Goal: Task Accomplishment & Management: Manage account settings

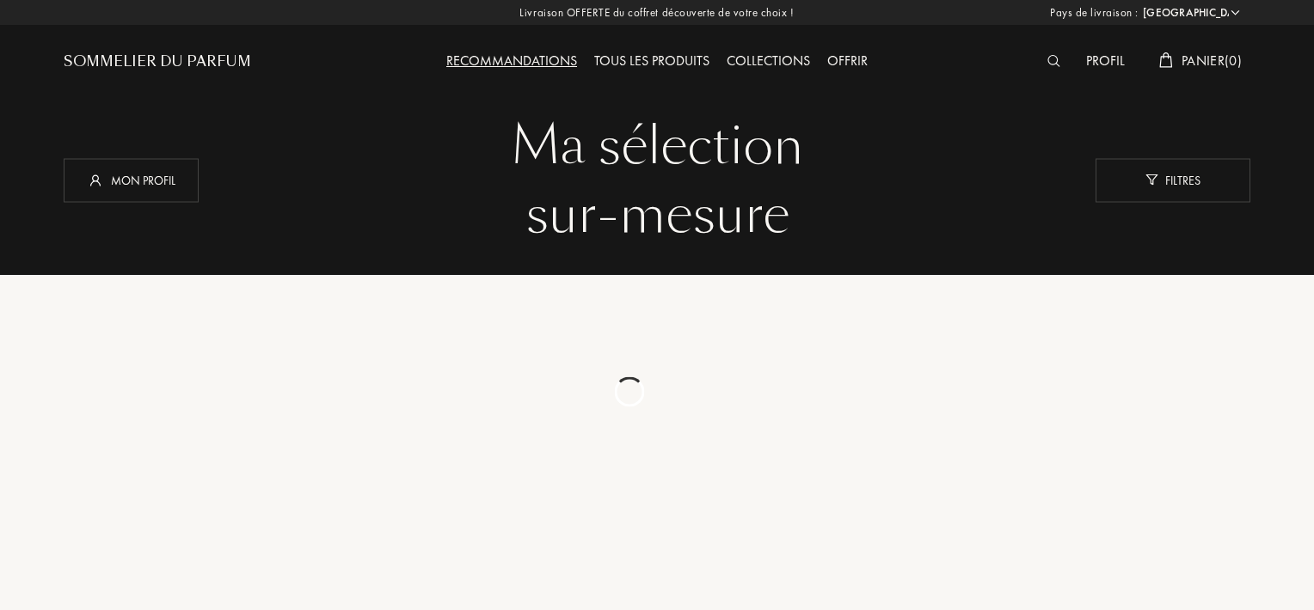
select select "FR"
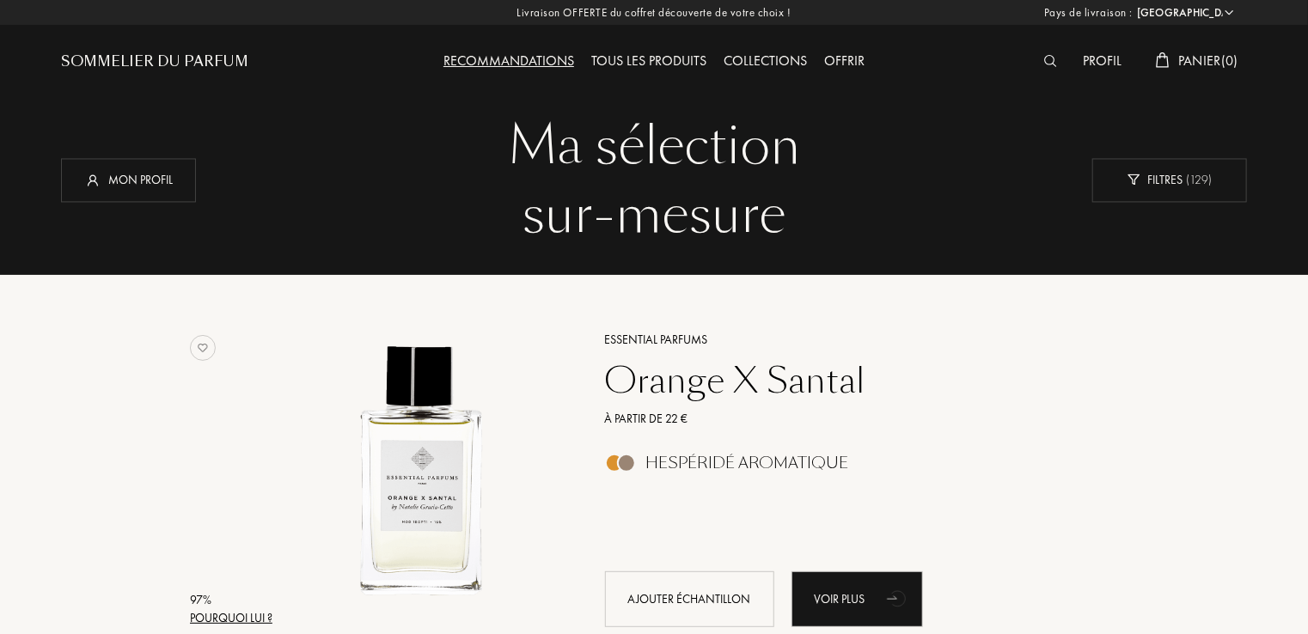
click at [840, 55] on div "Offrir" at bounding box center [845, 62] width 58 height 22
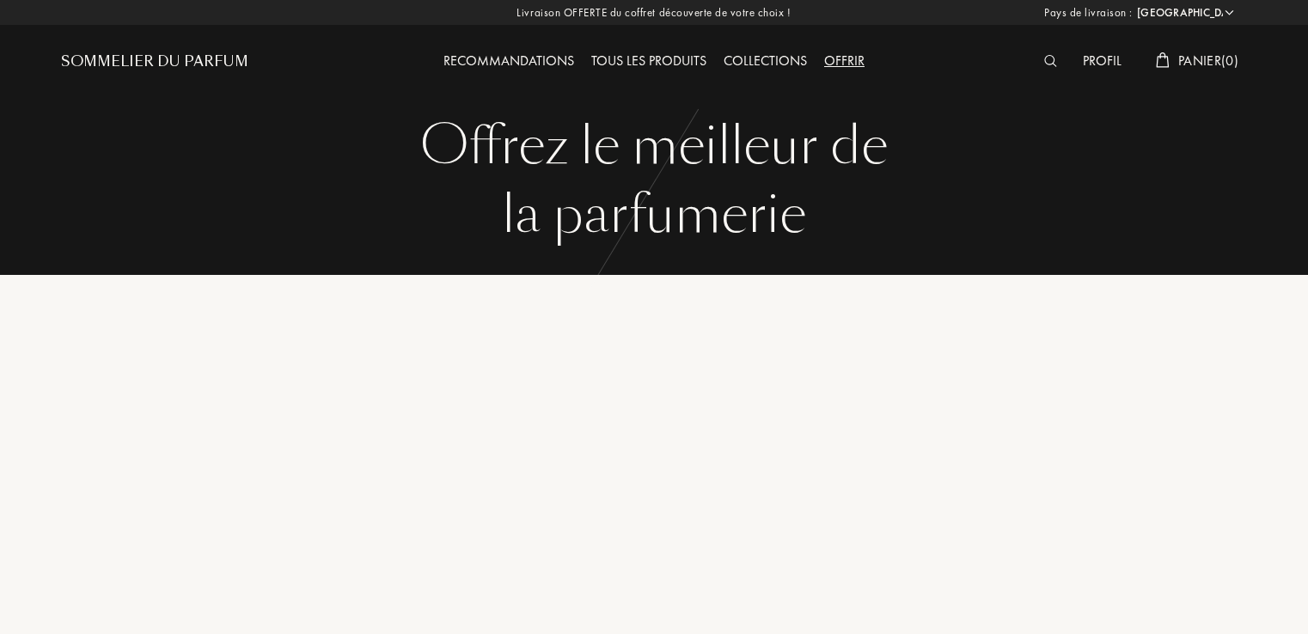
select select "FR"
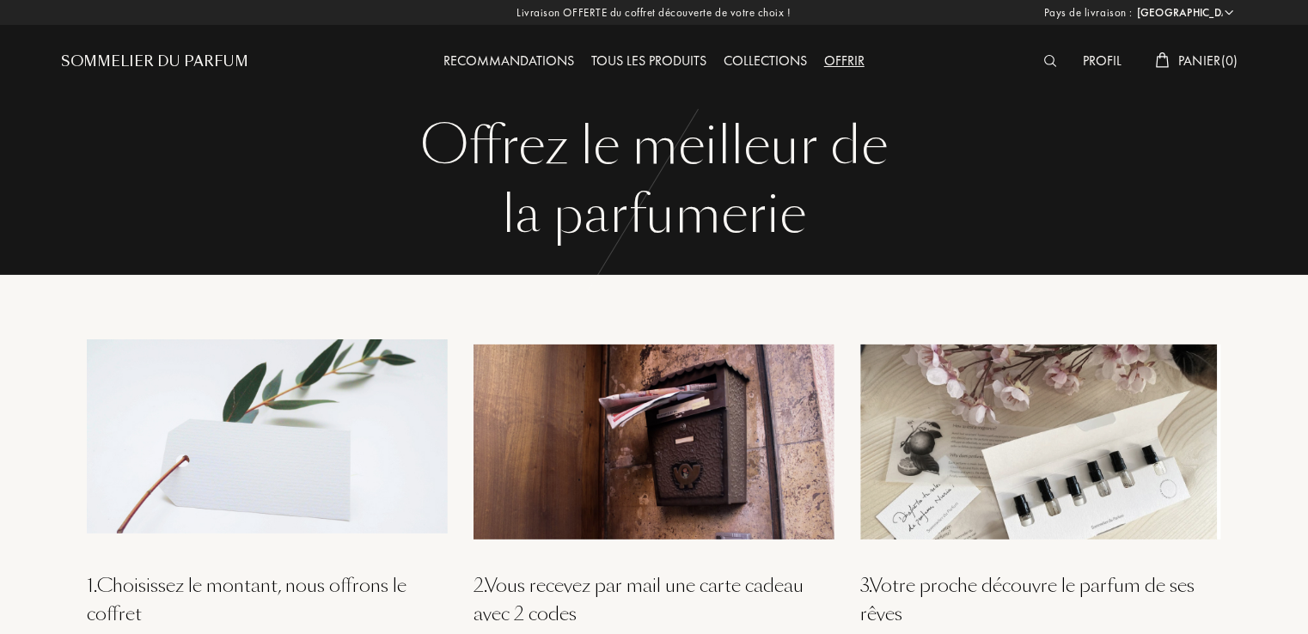
click at [214, 53] on div "Sommelier du Parfum" at bounding box center [154, 62] width 187 height 21
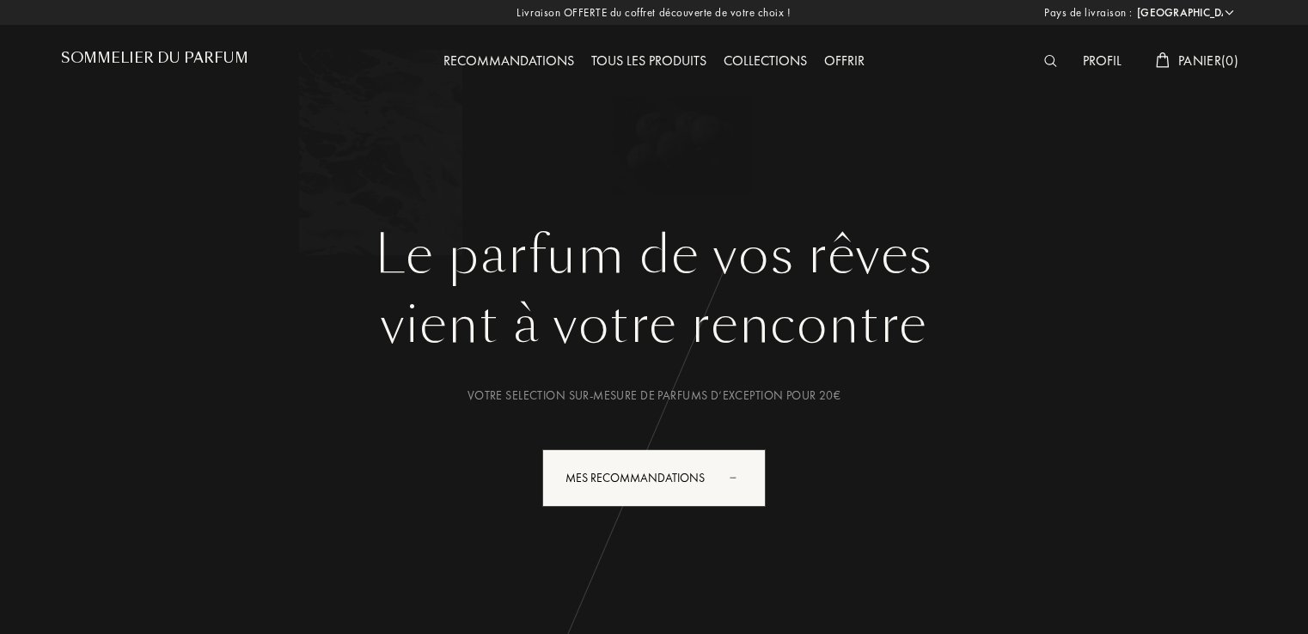
select select "FR"
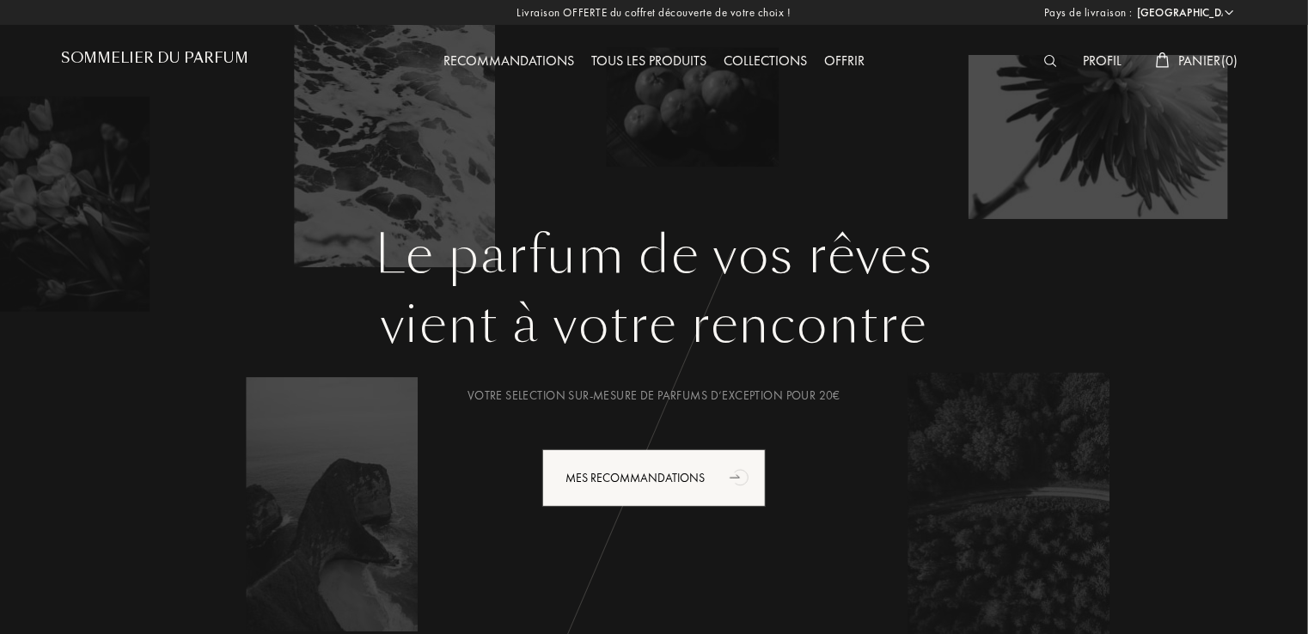
click at [1046, 58] on img at bounding box center [1050, 61] width 13 height 12
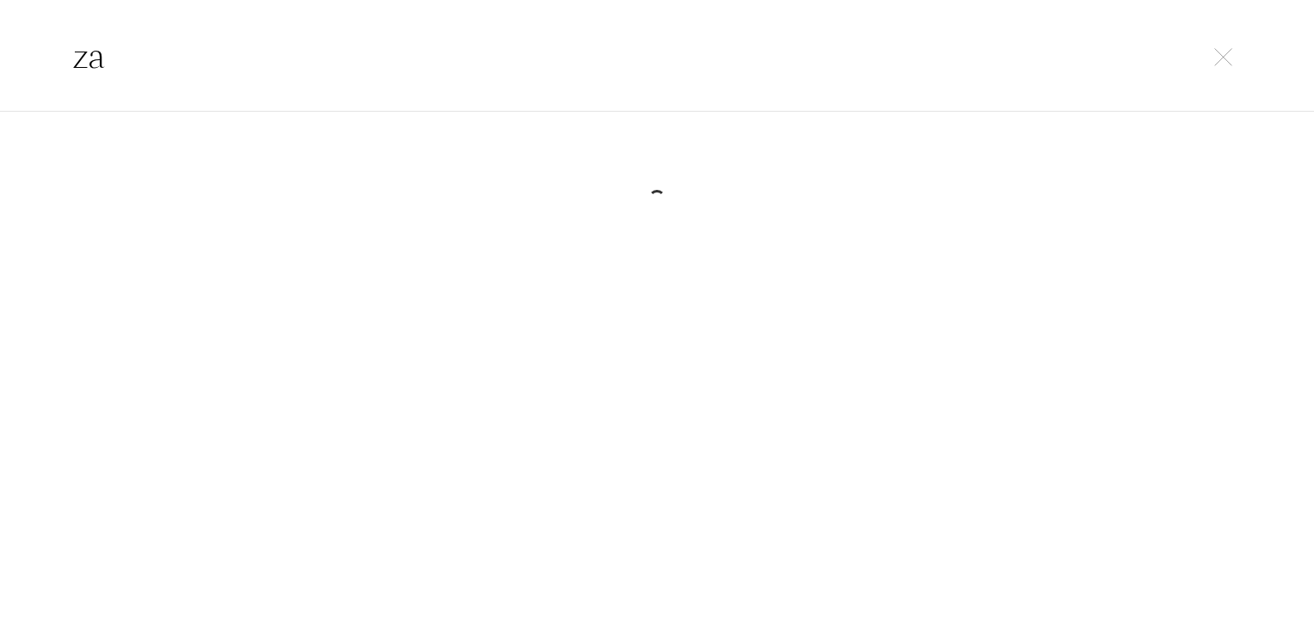
type input "z"
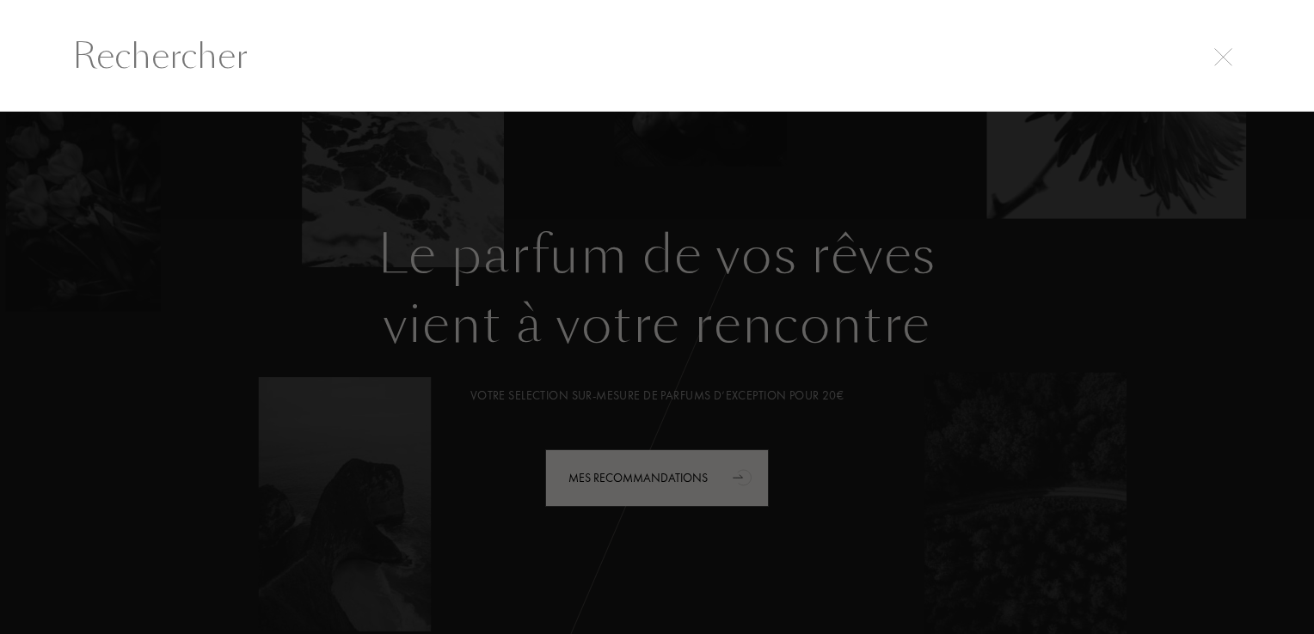
click at [1222, 60] on img at bounding box center [1223, 57] width 18 height 18
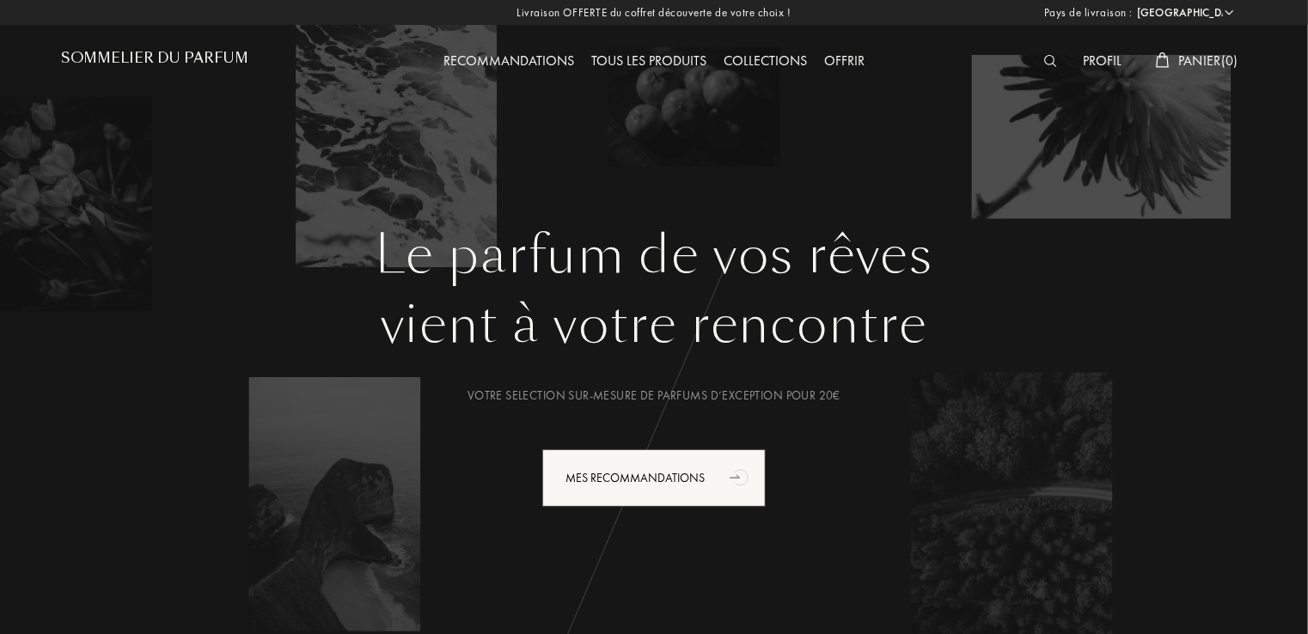
click at [1089, 58] on div "Profil" at bounding box center [1103, 62] width 56 height 22
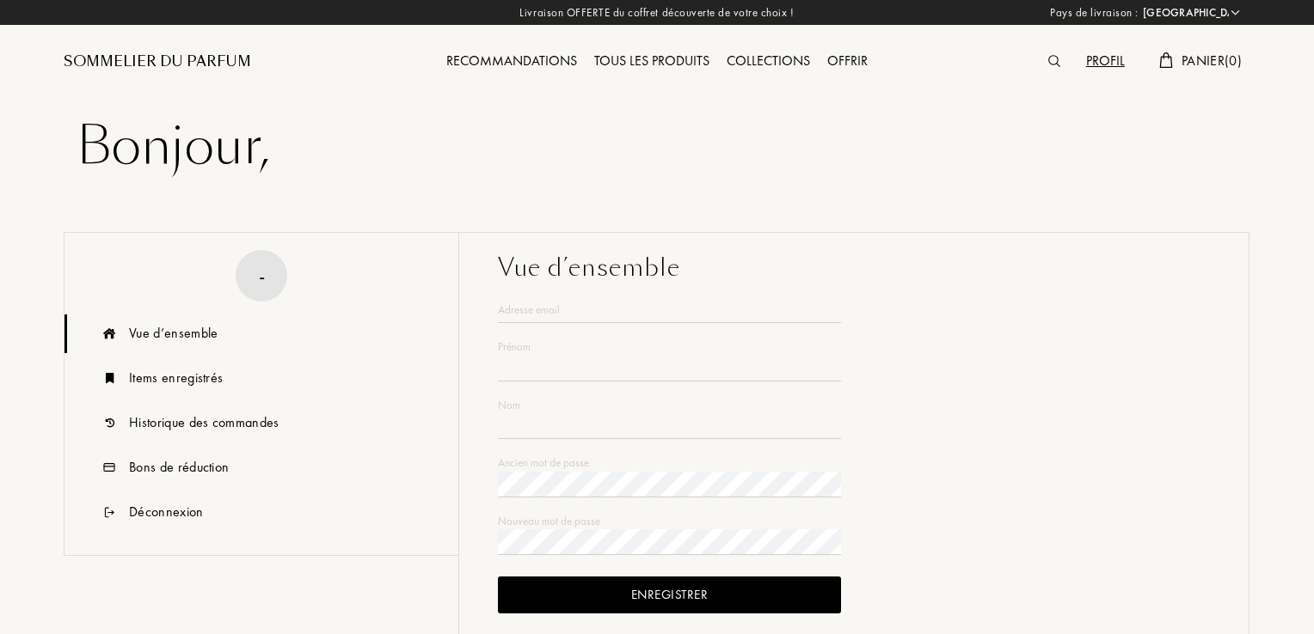
select select "FR"
type input "[PERSON_NAME]"
type input "LEPRETRE"
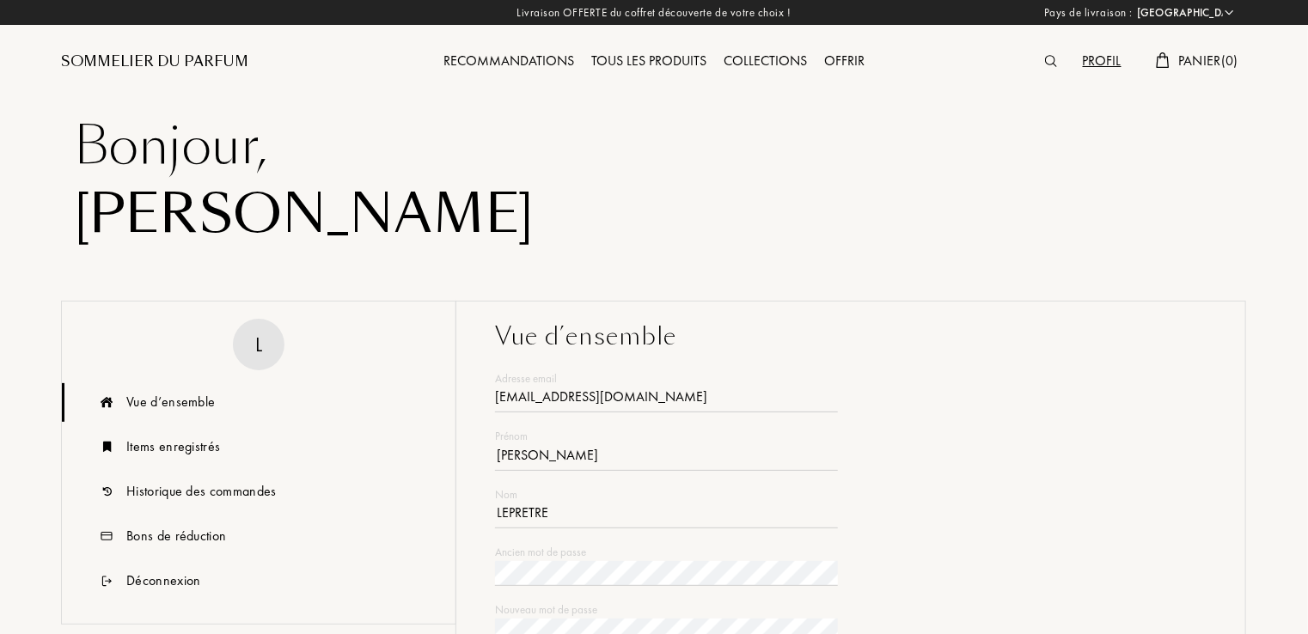
type input "laurence.detrez62@gmail.com"
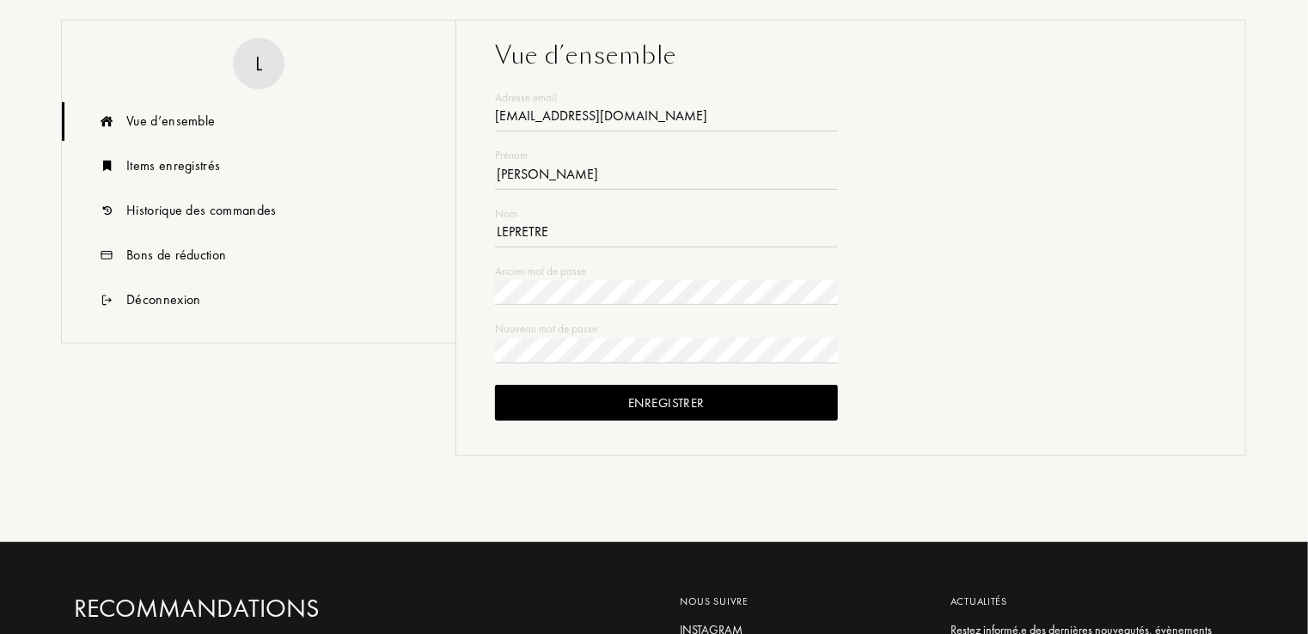
scroll to position [296, 0]
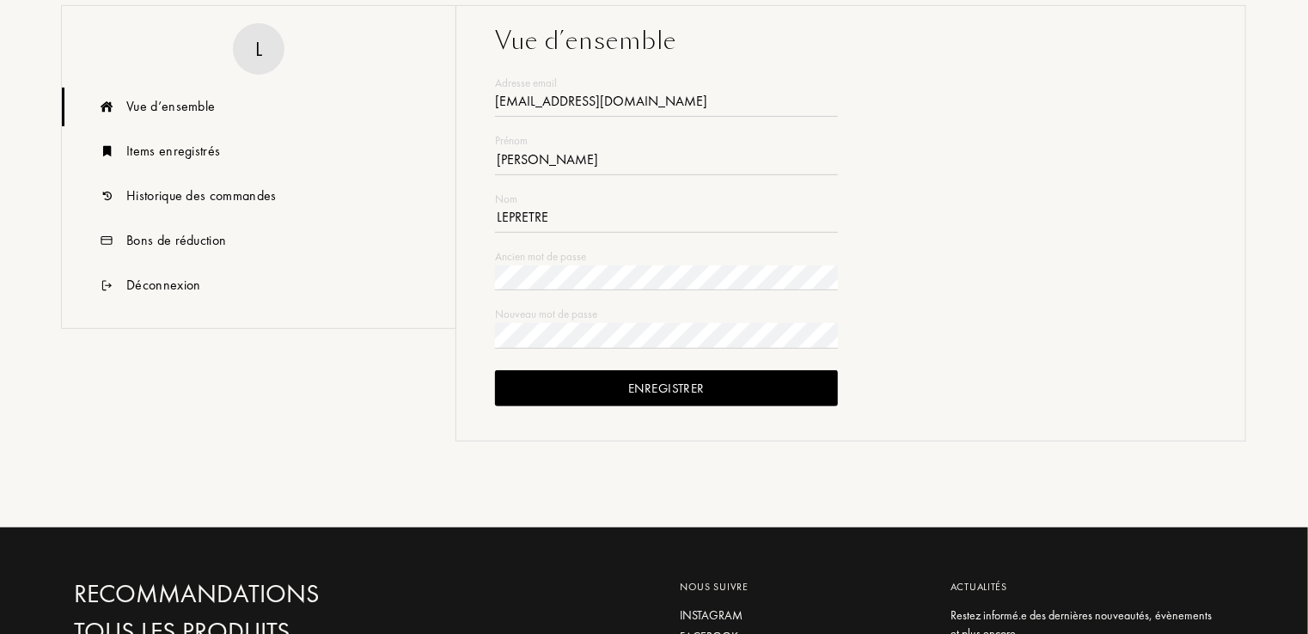
click at [612, 389] on div "Enregistrer" at bounding box center [666, 389] width 343 height 37
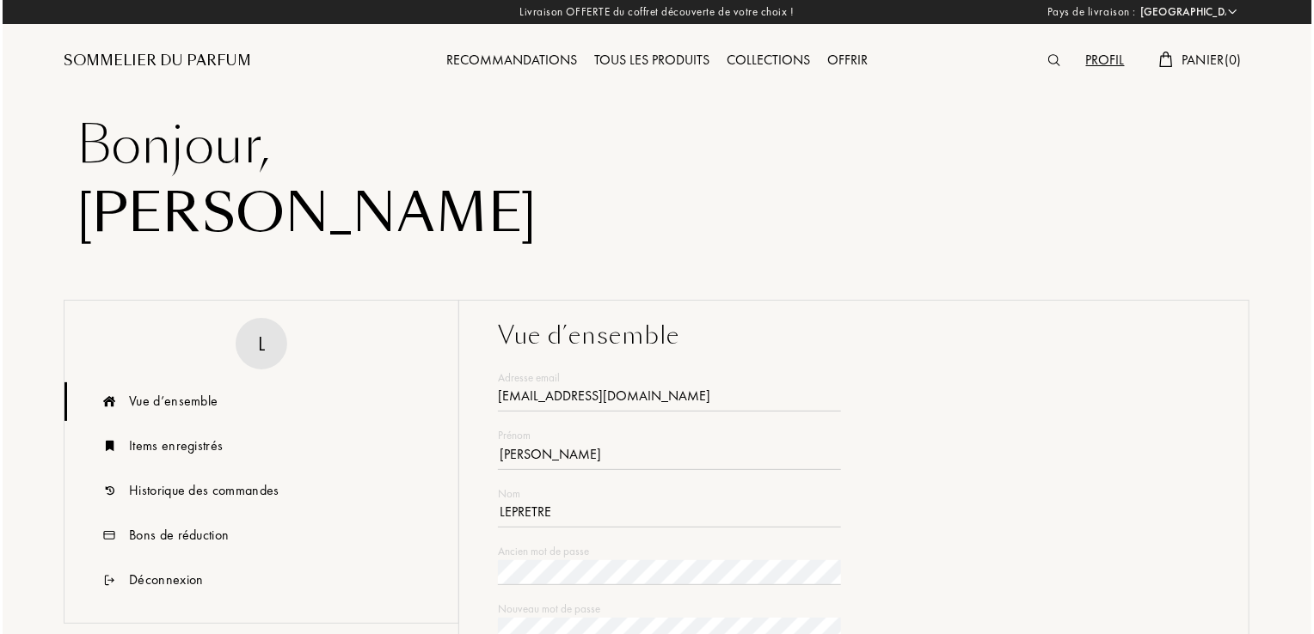
scroll to position [0, 0]
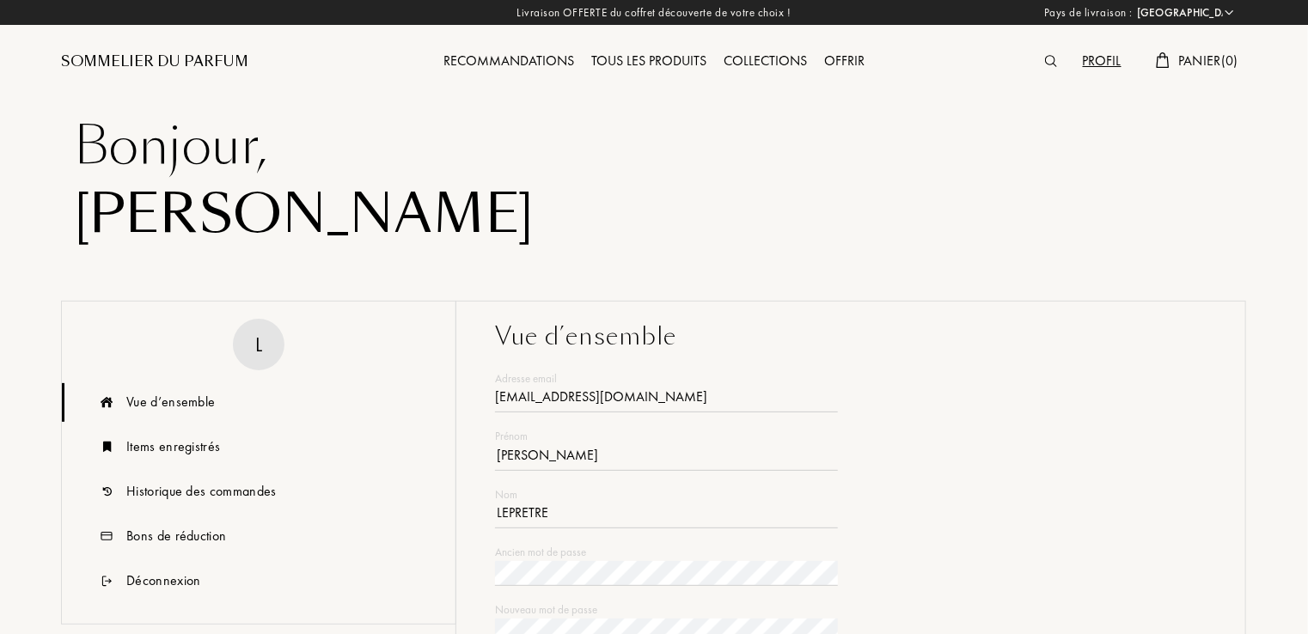
click at [1046, 57] on img at bounding box center [1051, 61] width 12 height 12
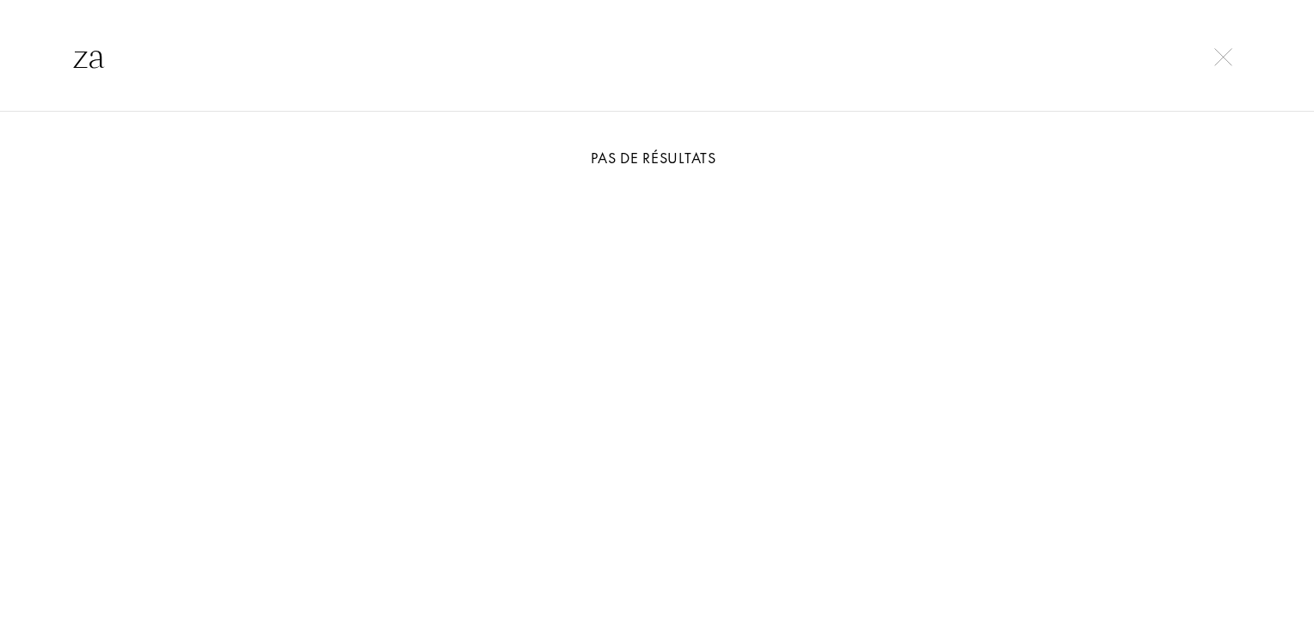
type input "z"
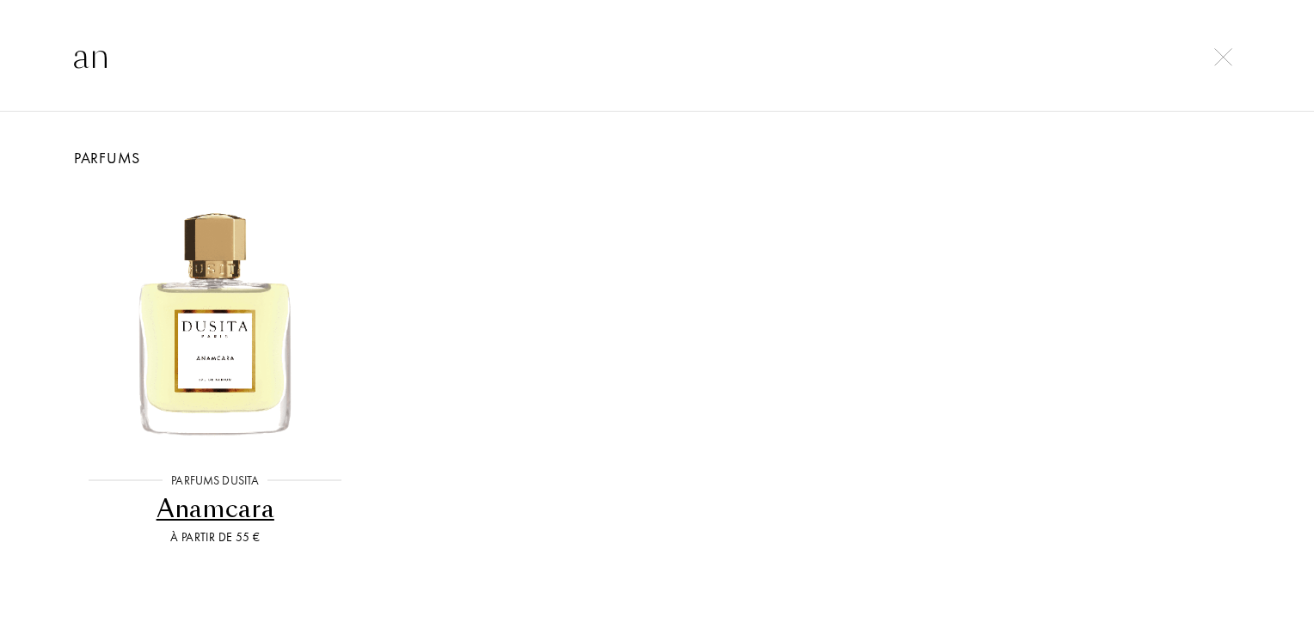
type input "a"
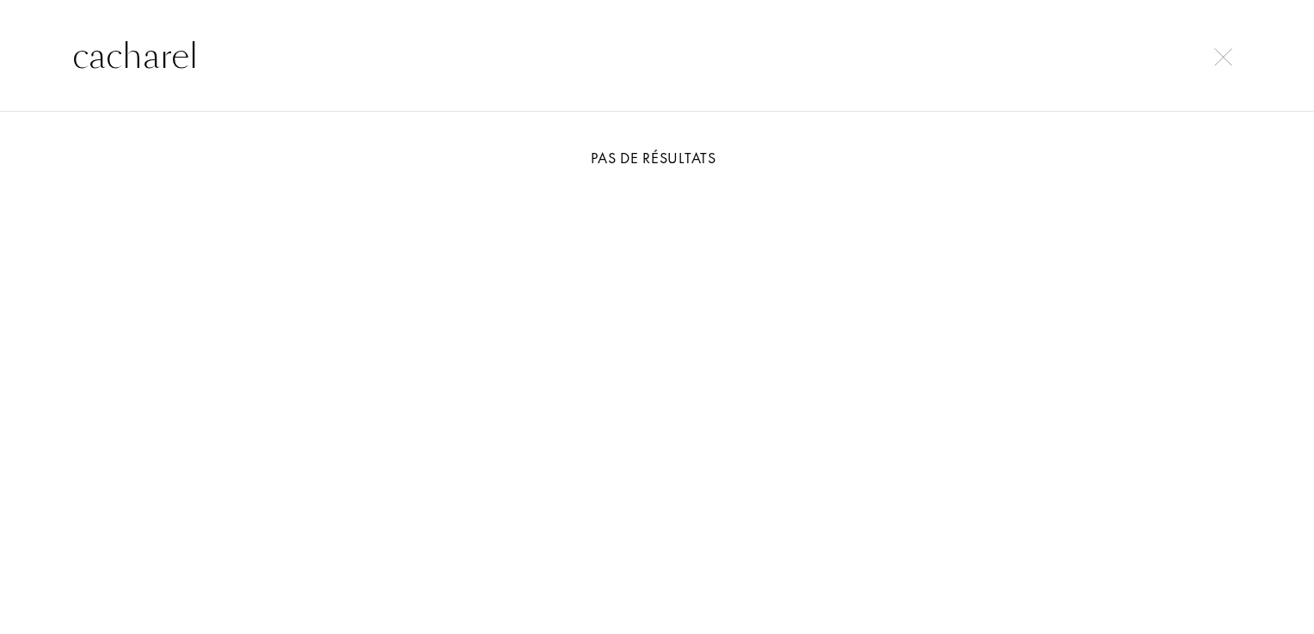
click at [1240, 60] on input "cacharel" at bounding box center [657, 56] width 1238 height 52
type input "cacharel"
click at [1228, 57] on img at bounding box center [1223, 57] width 18 height 18
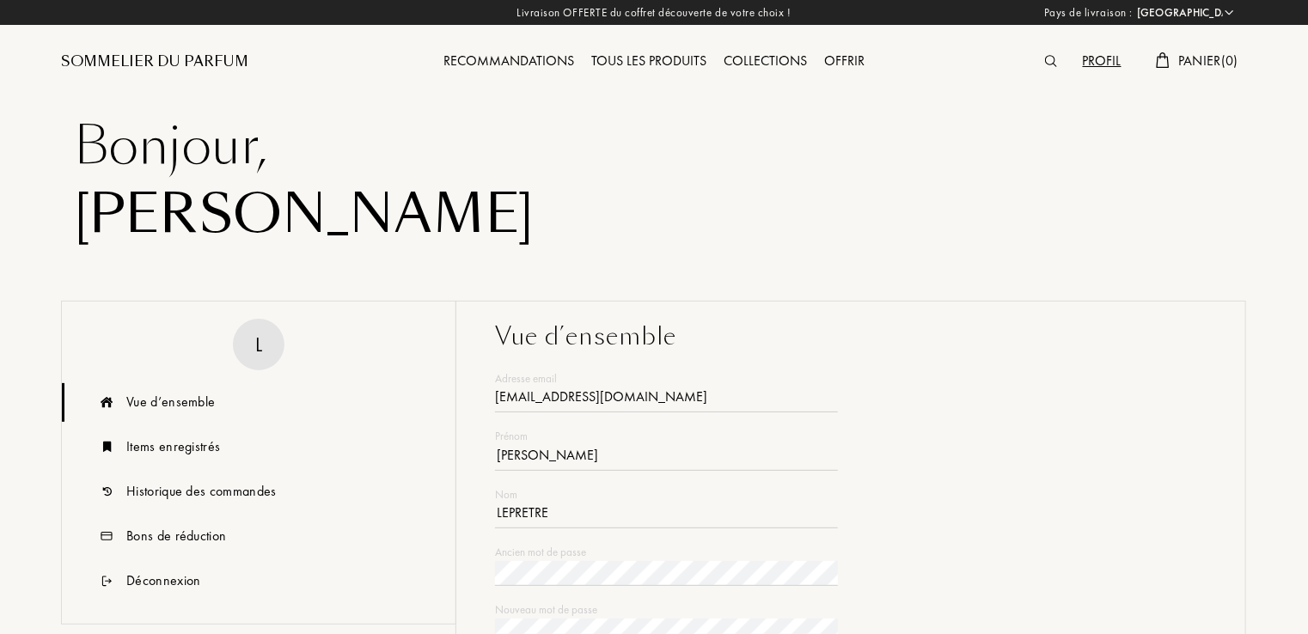
click at [807, 97] on div "Bonjour , LAURENCE" at bounding box center [654, 137] width 1212 height 275
click at [631, 63] on div "Tous les produits" at bounding box center [649, 62] width 132 height 22
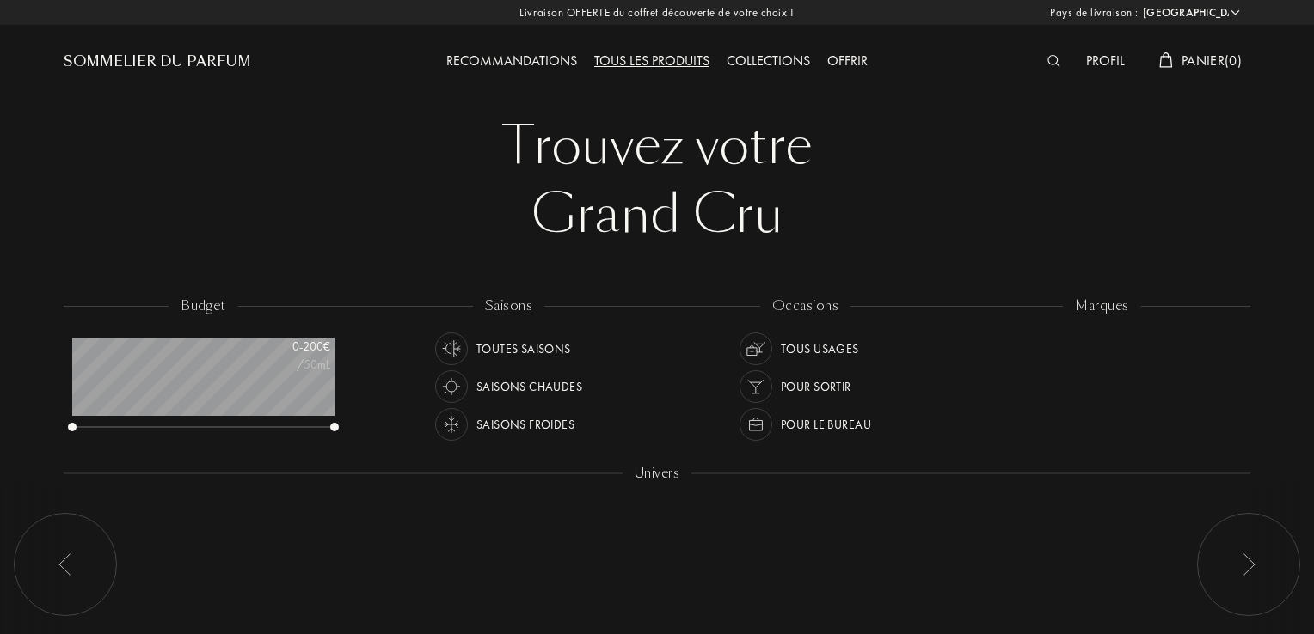
select select "FR"
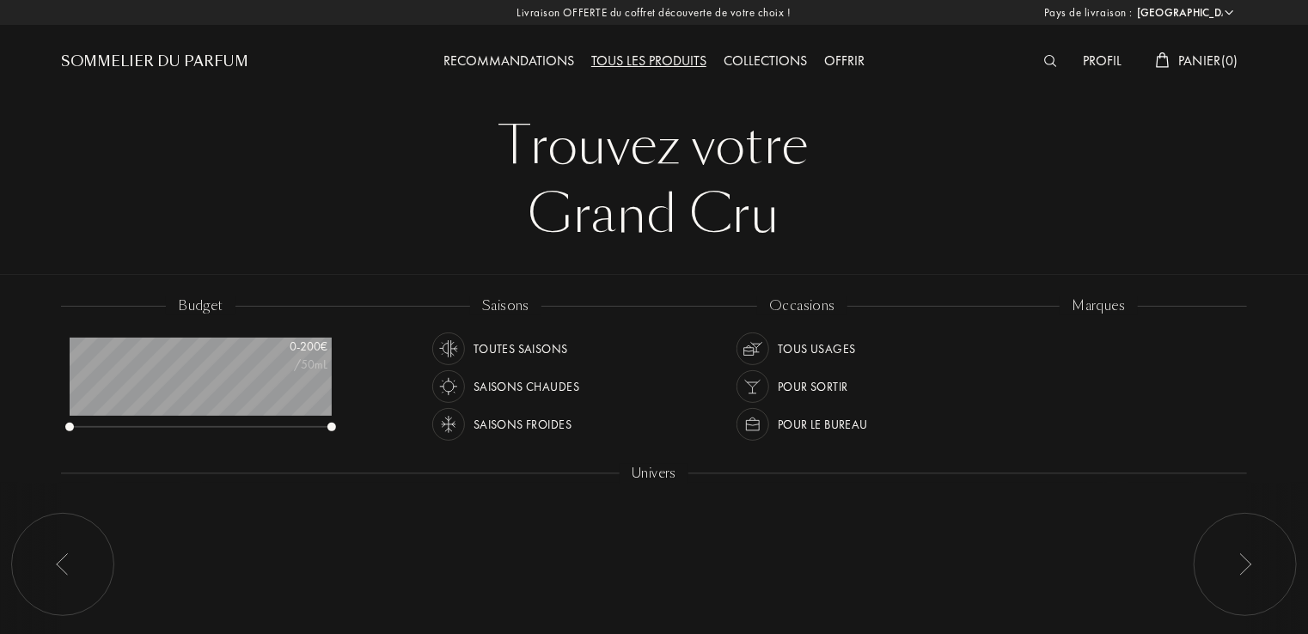
scroll to position [86, 262]
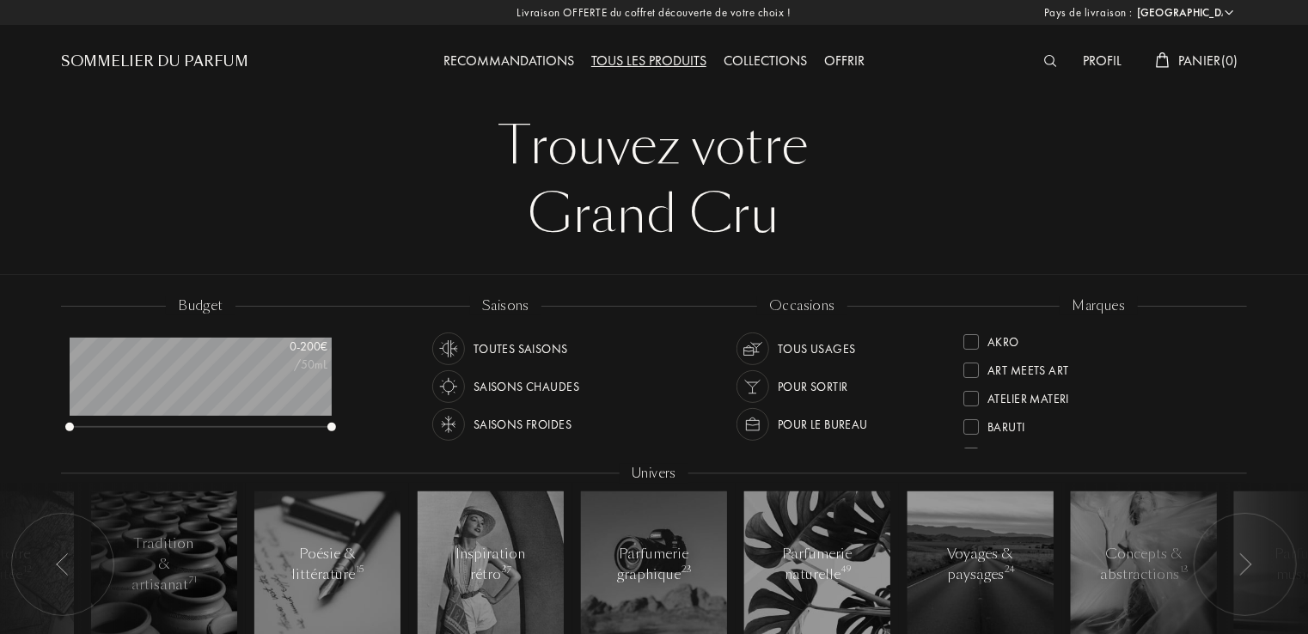
drag, startPoint x: 1234, startPoint y: 373, endPoint x: 1239, endPoint y: 422, distance: 49.2
click at [1239, 422] on div "marques Akro Art Meets Art Atelier Materi Baruti Binet-Papillon Cépages Parfums…" at bounding box center [1099, 374] width 297 height 155
drag, startPoint x: 1231, startPoint y: 420, endPoint x: 1228, endPoint y: 412, distance: 9.3
click at [1228, 412] on div "Baruti" at bounding box center [1099, 421] width 271 height 28
drag, startPoint x: 1231, startPoint y: 412, endPoint x: 1258, endPoint y: 469, distance: 63.5
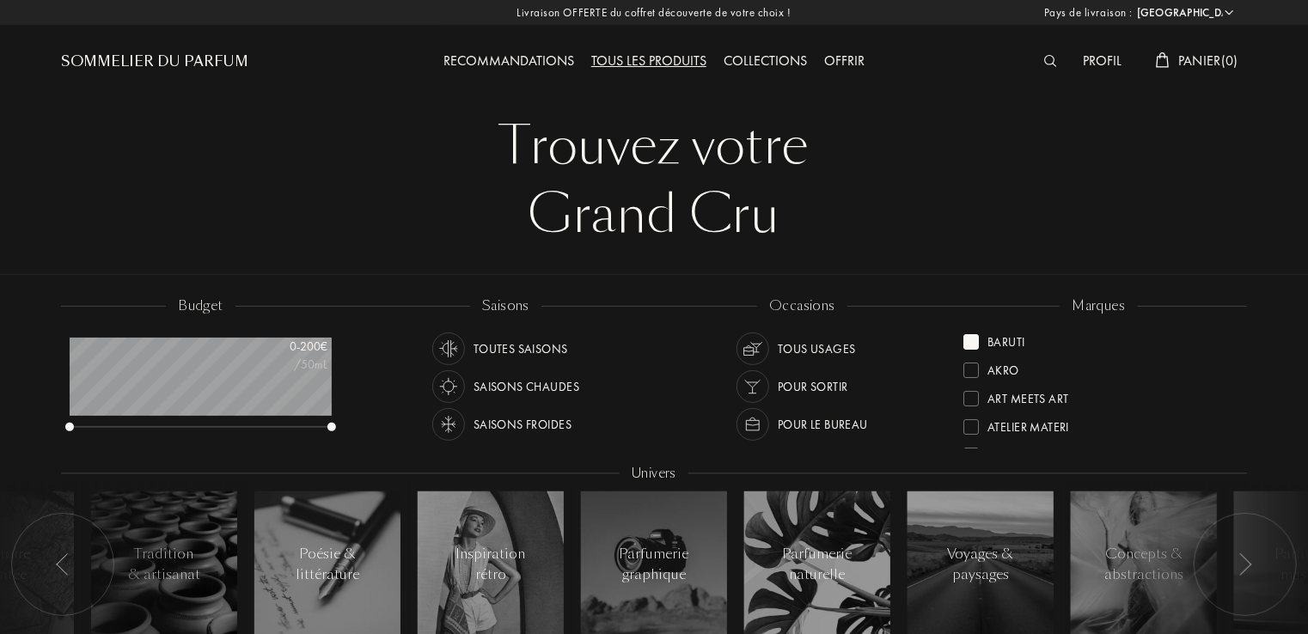
click at [1258, 469] on div "budget 0 - 200 € /50mL saisons Toutes saisons Saisons chaudes Saisons froides o…" at bounding box center [654, 480] width 1314 height 377
click at [1234, 562] on div at bounding box center [1245, 564] width 103 height 103
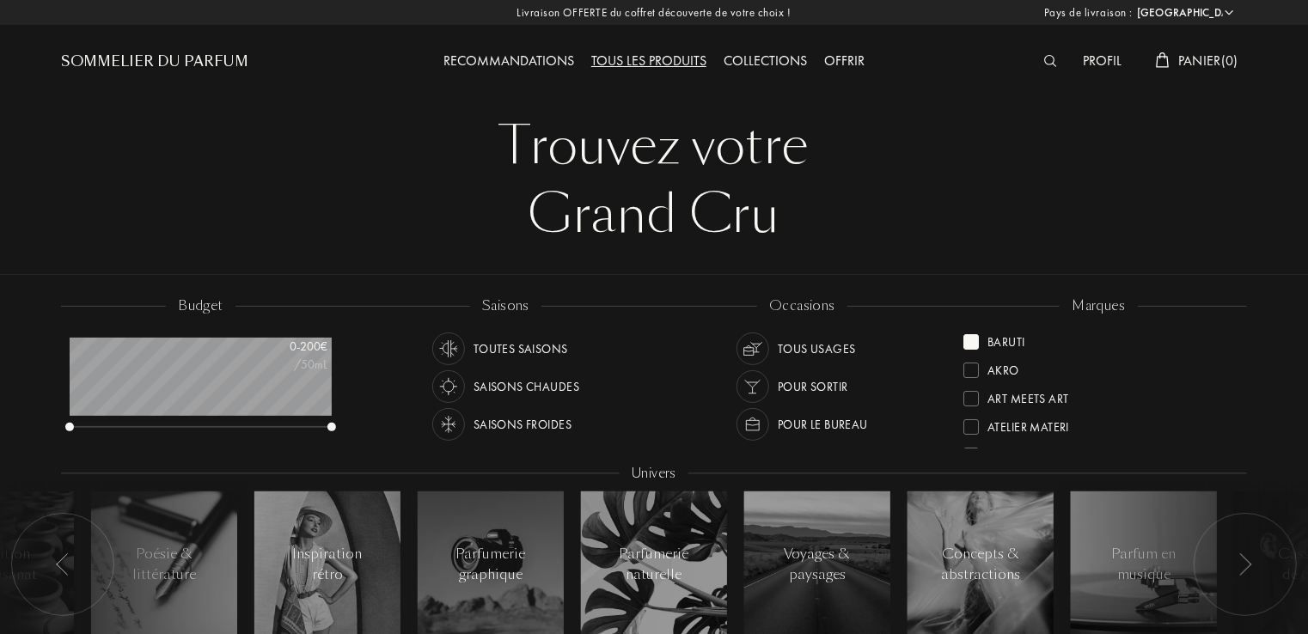
click at [1102, 301] on div "marques" at bounding box center [1098, 307] width 77 height 20
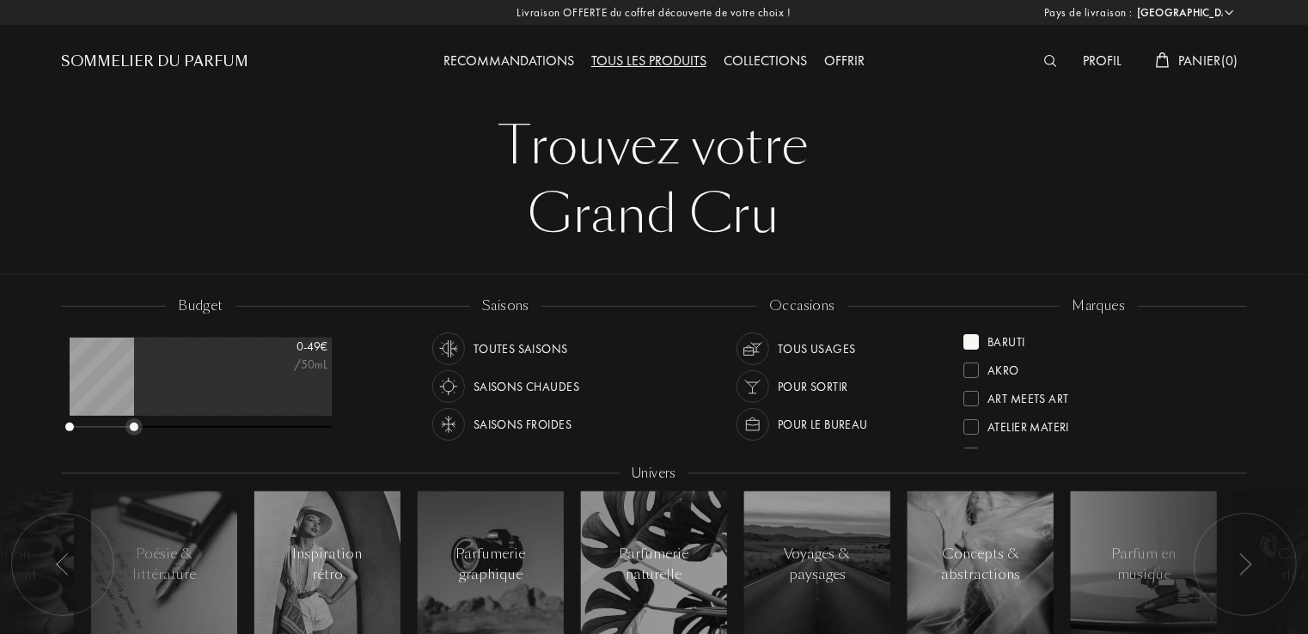
drag, startPoint x: 331, startPoint y: 425, endPoint x: 133, endPoint y: 421, distance: 197.7
click at [133, 422] on div at bounding box center [201, 428] width 262 height 12
click at [332, 243] on div "Grand Cru" at bounding box center [654, 215] width 1161 height 69
click at [1245, 570] on img at bounding box center [1246, 565] width 14 height 22
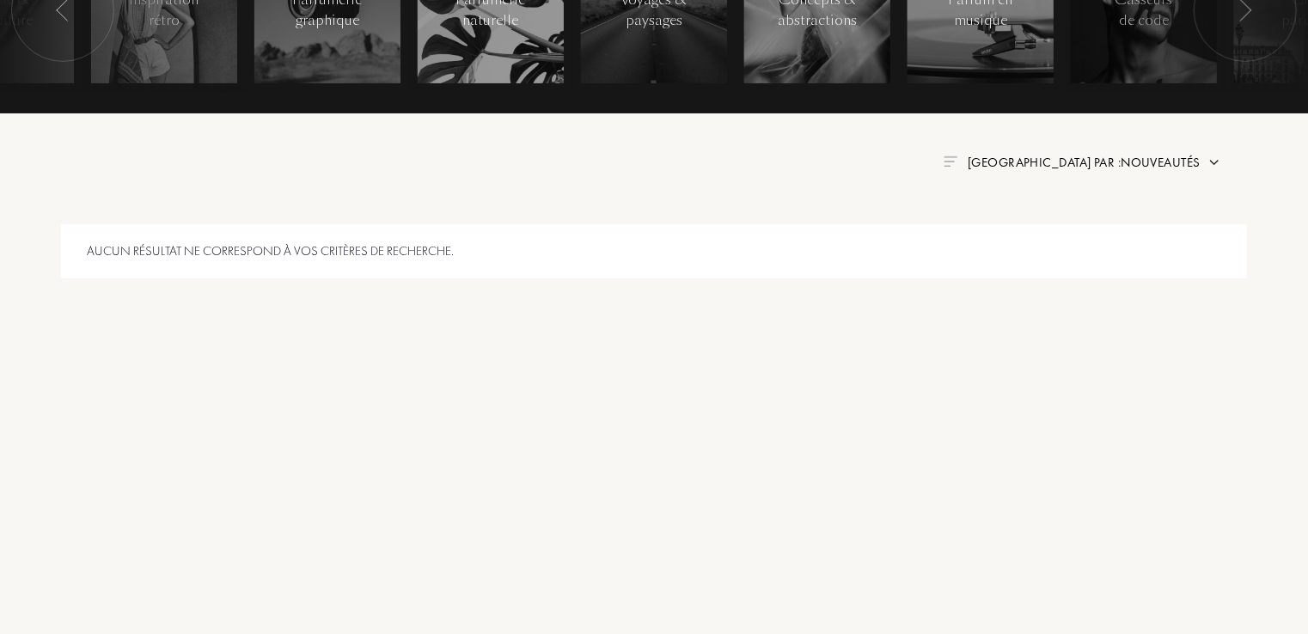
scroll to position [1124, 0]
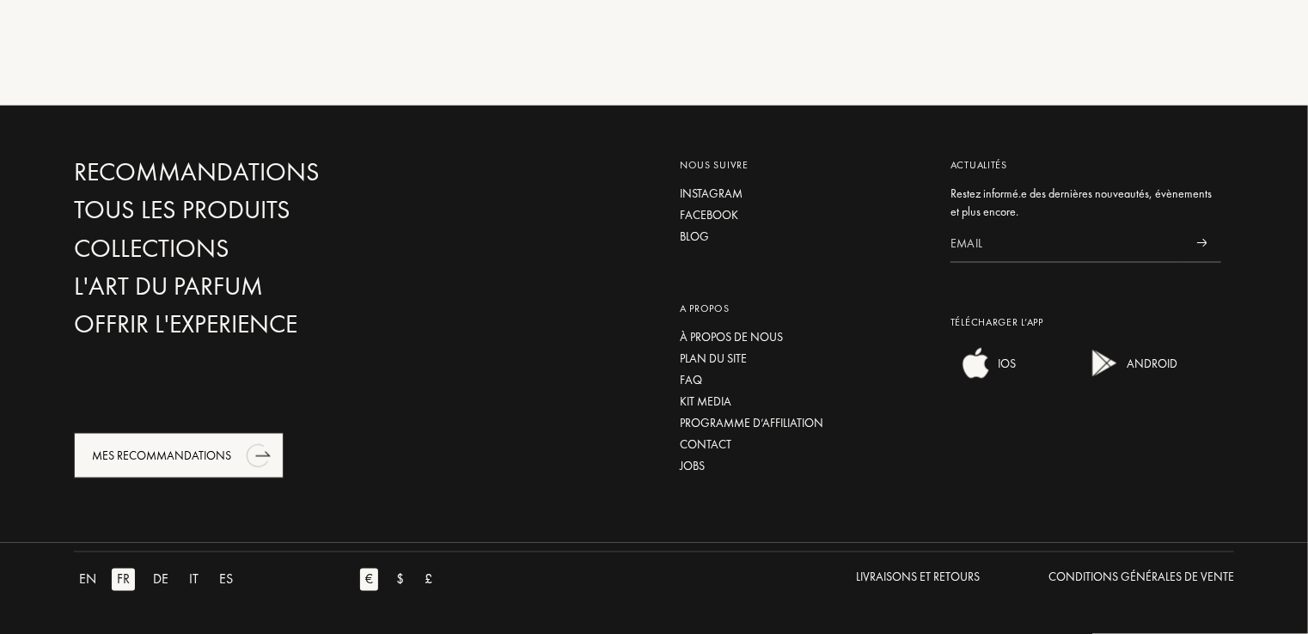
click at [248, 457] on icon "animation" at bounding box center [256, 457] width 23 height 26
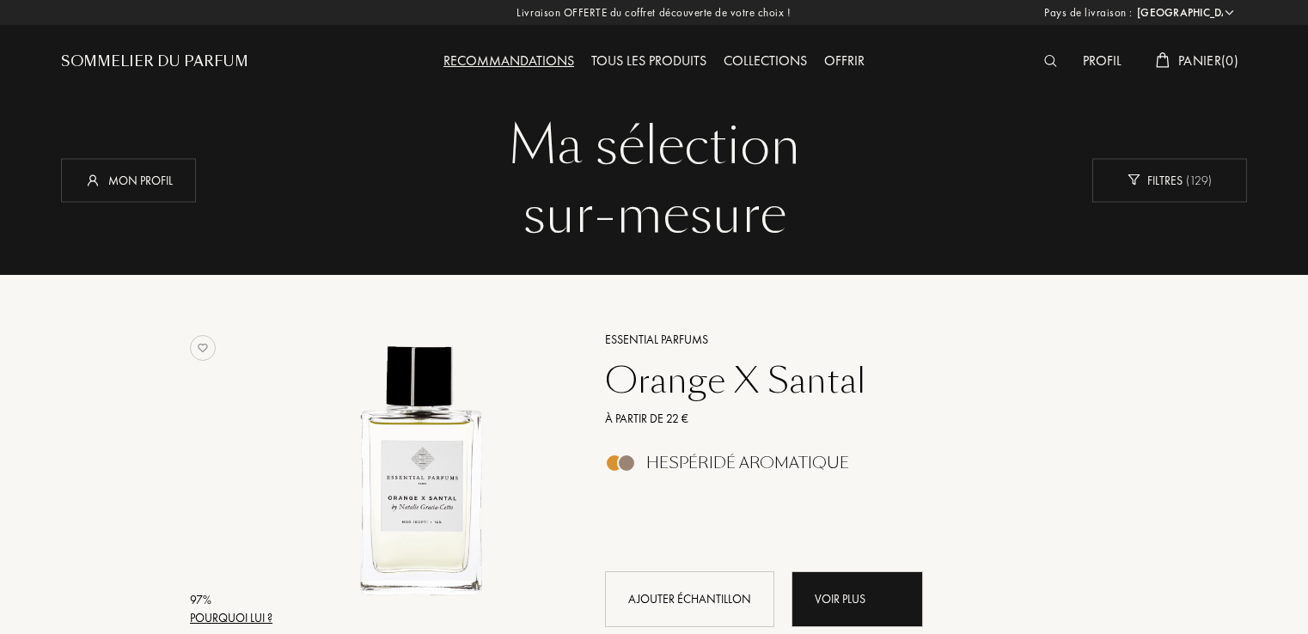
select select "FR"
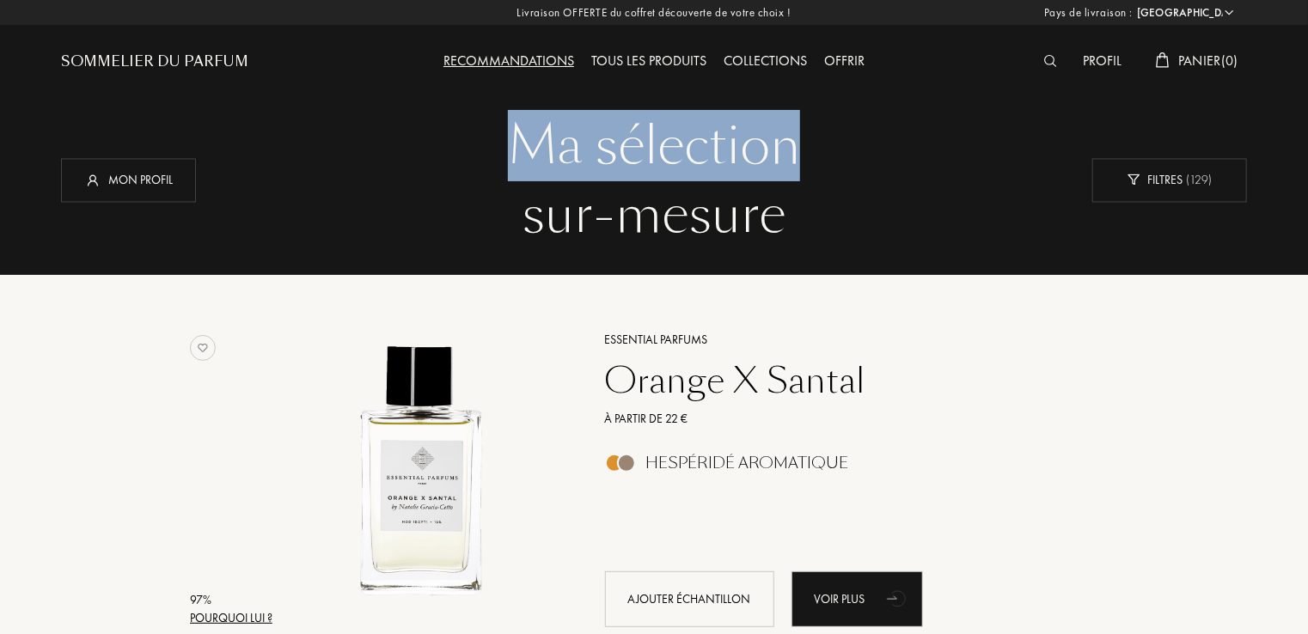
drag, startPoint x: 1307, startPoint y: 52, endPoint x: 1316, endPoint y: 94, distance: 42.3
click at [1296, 215] on div at bounding box center [657, 137] width 1314 height 275
drag, startPoint x: 1307, startPoint y: 66, endPoint x: 1316, endPoint y: 98, distance: 33.2
